Goal: Obtain resource: Download file/media

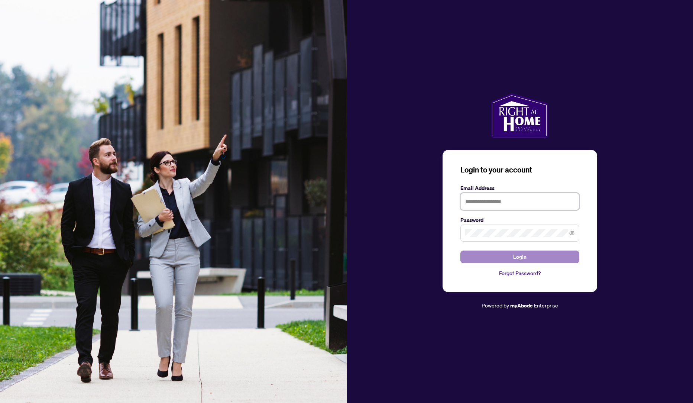
type input "**********"
click at [510, 258] on button "Login" at bounding box center [519, 256] width 119 height 13
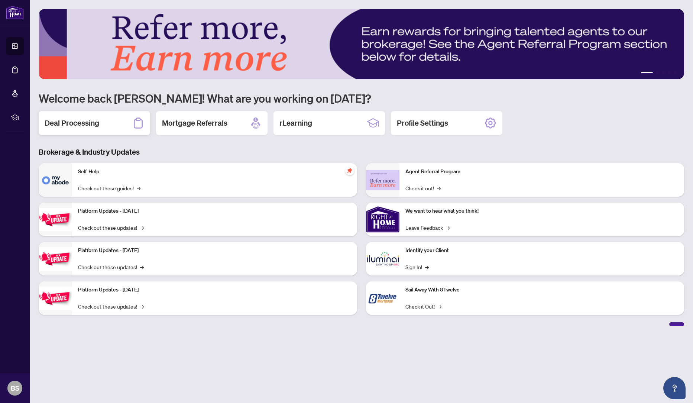
click at [73, 123] on h2 "Deal Processing" at bounding box center [72, 123] width 55 height 10
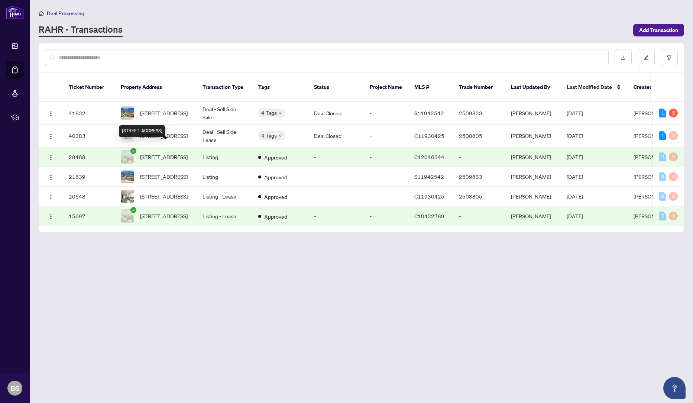
click at [155, 153] on span "[STREET_ADDRESS]" at bounding box center [164, 157] width 48 height 8
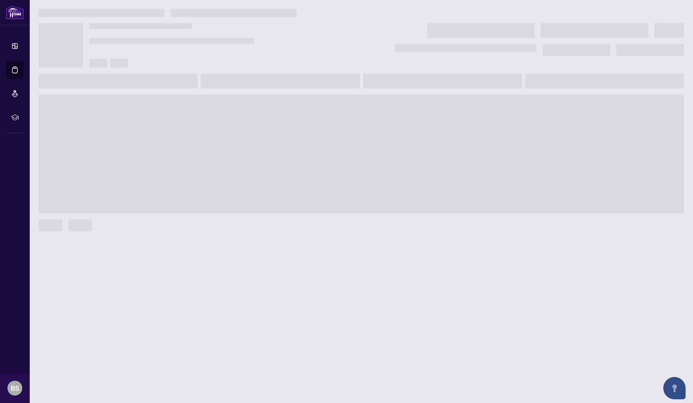
click at [155, 151] on span at bounding box center [362, 153] width 646 height 119
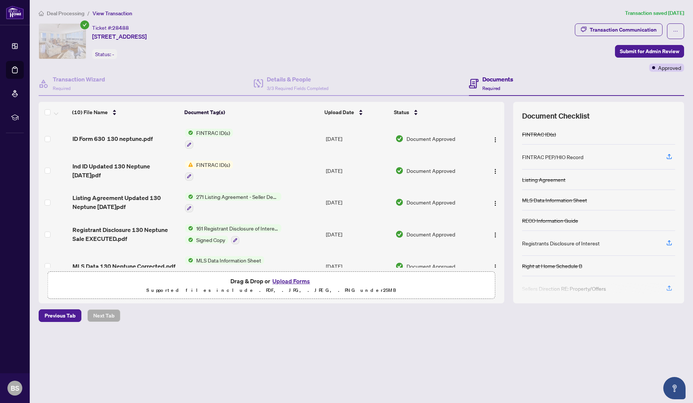
click at [214, 240] on span "Signed Copy" at bounding box center [210, 240] width 35 height 8
click at [203, 283] on span "Signed Copy" at bounding box center [198, 283] width 35 height 8
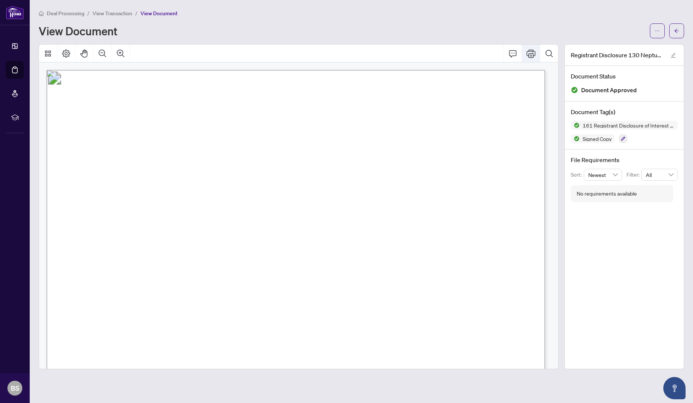
click at [531, 54] on icon "Print" at bounding box center [531, 53] width 9 height 9
